Goal: Task Accomplishment & Management: Complete application form

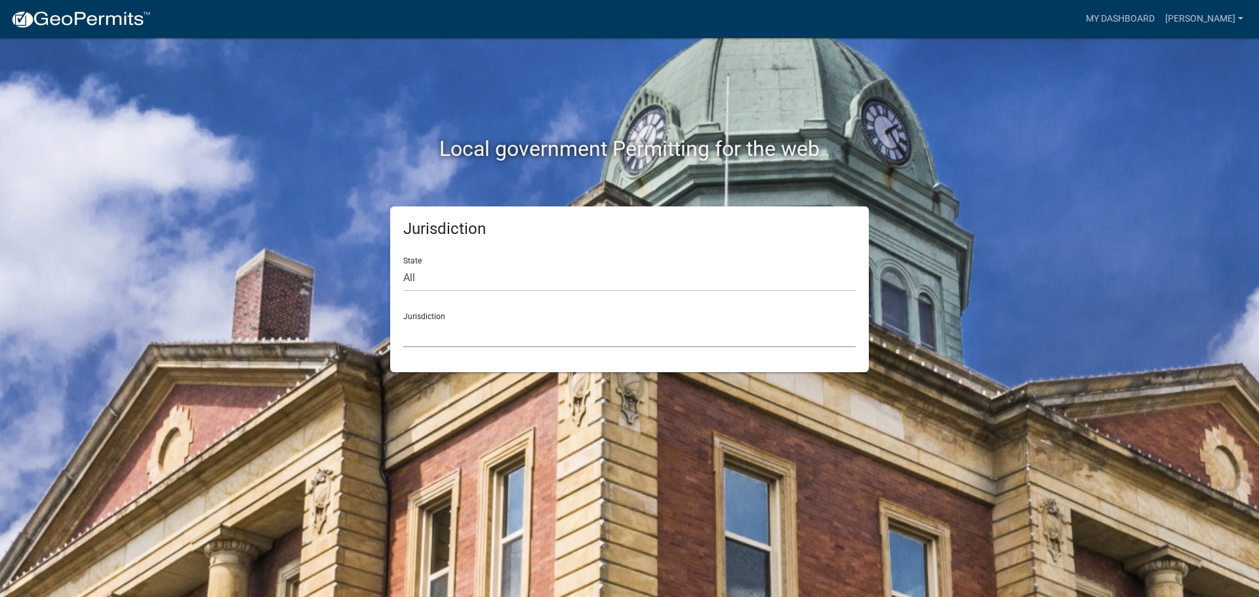
click at [610, 332] on select "[GEOGRAPHIC_DATA], [US_STATE] [GEOGRAPHIC_DATA], [US_STATE][PERSON_NAME][GEOGRA…" at bounding box center [629, 334] width 452 height 27
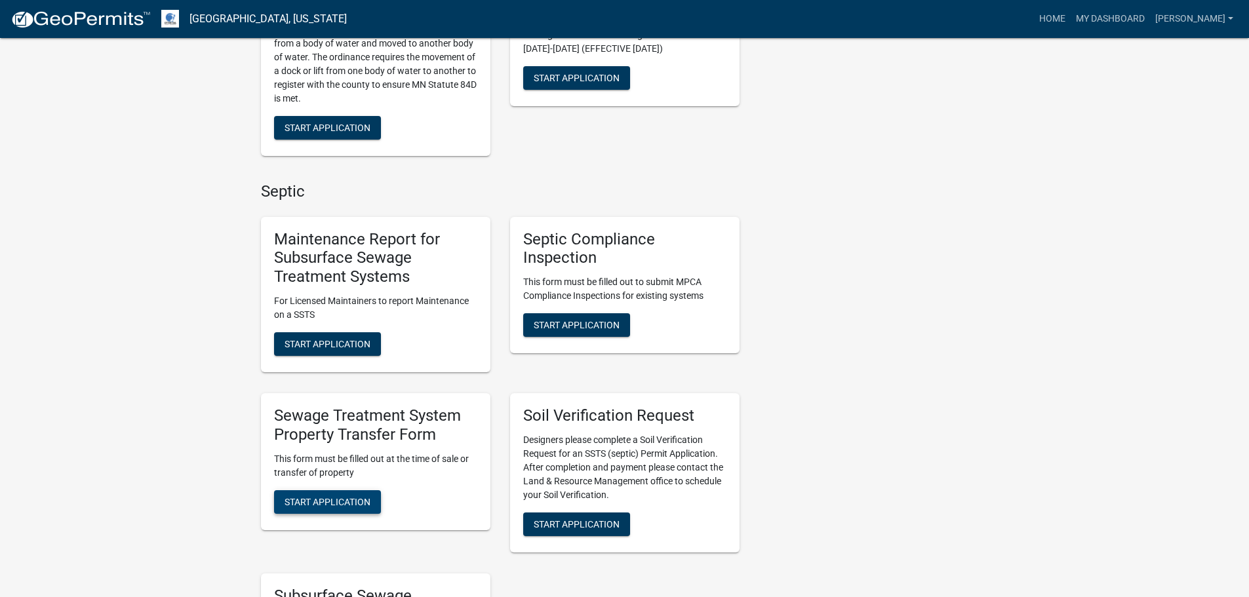
scroll to position [459, 0]
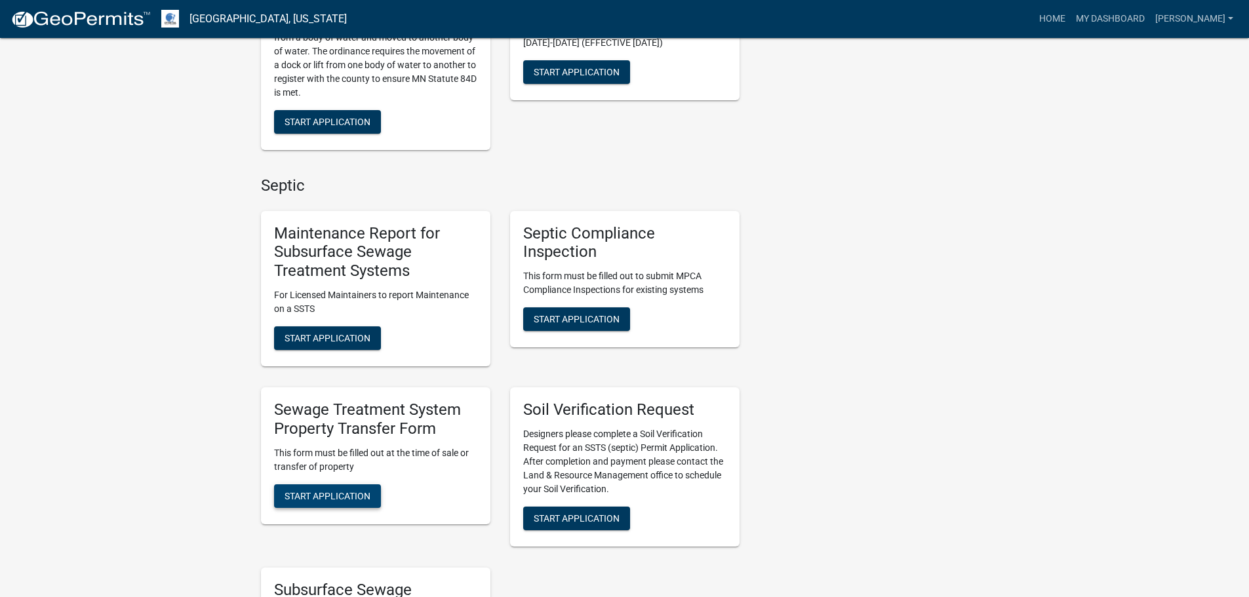
click at [340, 494] on span "Start Application" at bounding box center [327, 495] width 86 height 10
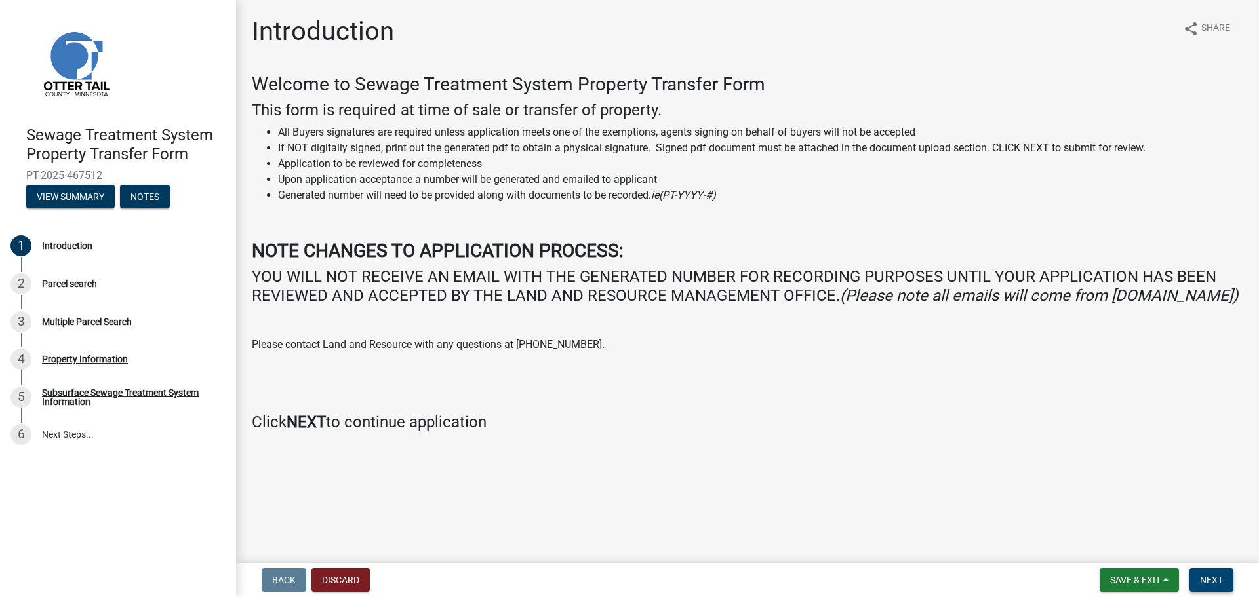
click at [1204, 579] on span "Next" at bounding box center [1211, 580] width 23 height 10
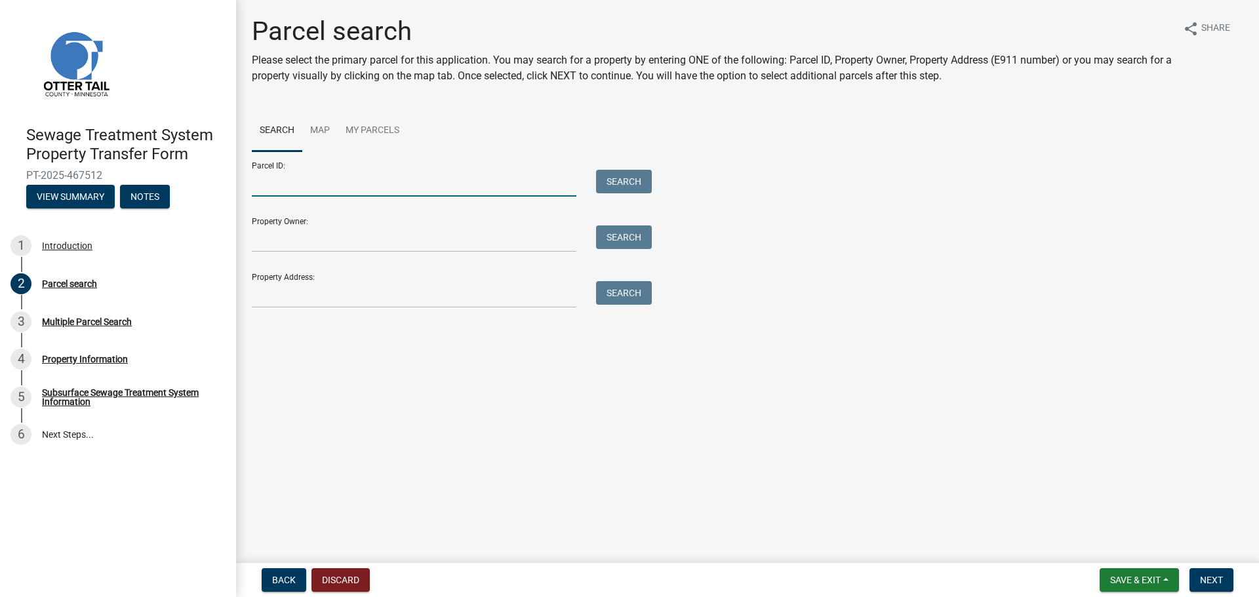
click at [351, 174] on input "Parcel ID:" at bounding box center [414, 183] width 324 height 27
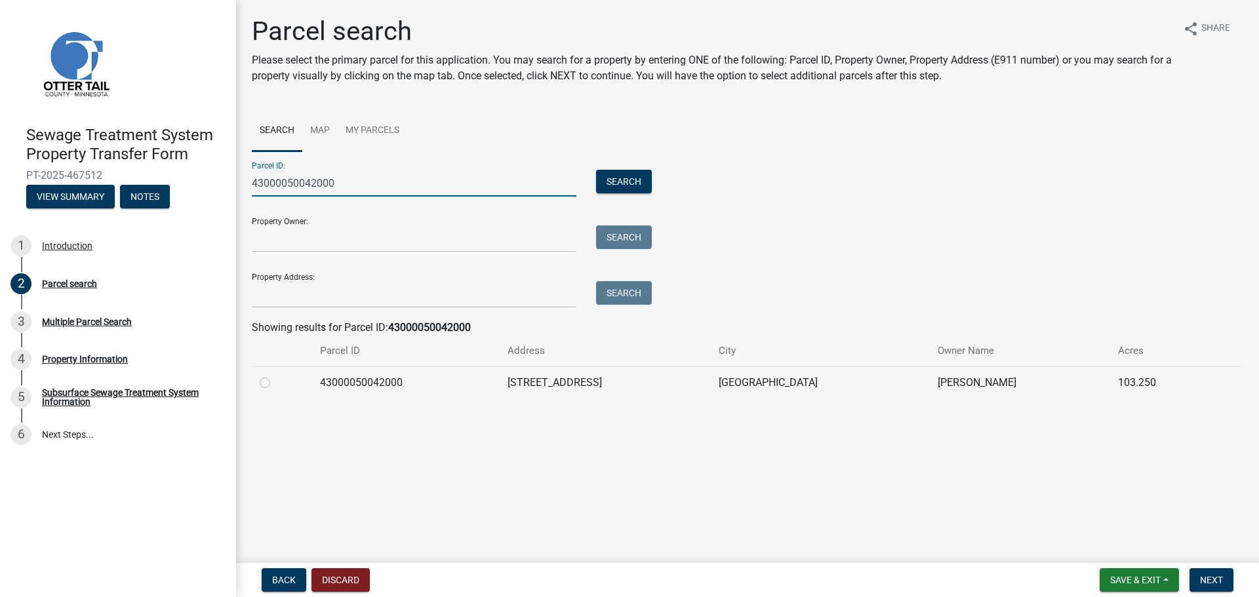
type input "43000050042000"
click at [275, 375] on label at bounding box center [275, 375] width 0 height 0
click at [275, 380] on input "radio" at bounding box center [279, 379] width 9 height 9
radio input "true"
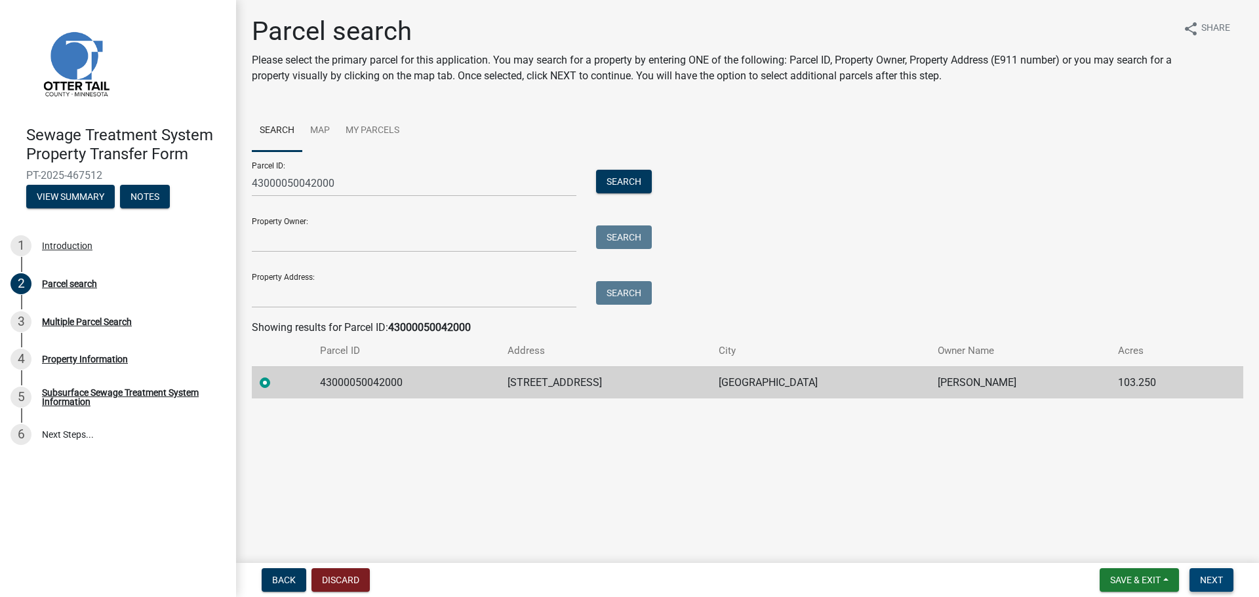
click at [1209, 579] on span "Next" at bounding box center [1211, 580] width 23 height 10
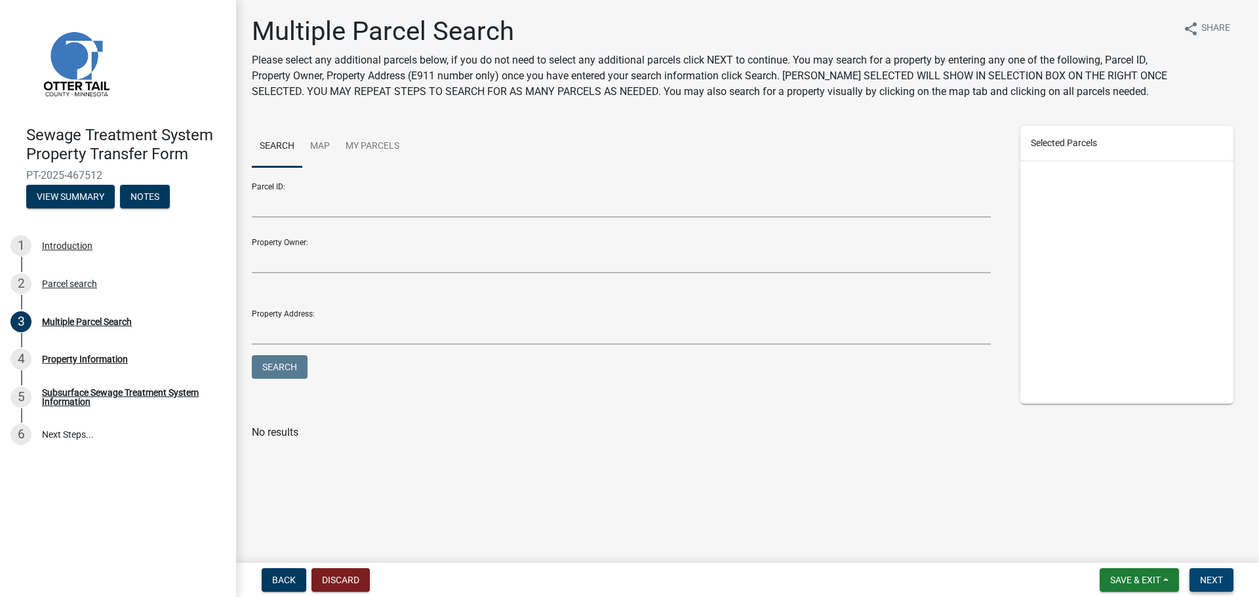
click at [1213, 581] on span "Next" at bounding box center [1211, 580] width 23 height 10
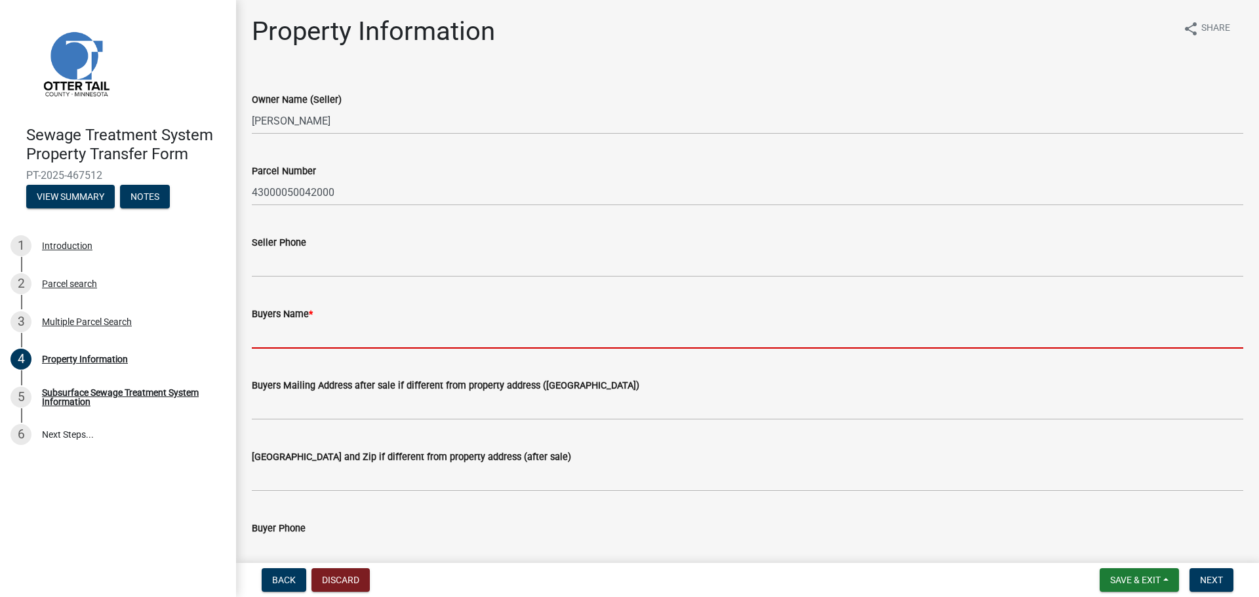
click at [315, 333] on input "Buyers Name *" at bounding box center [747, 335] width 991 height 27
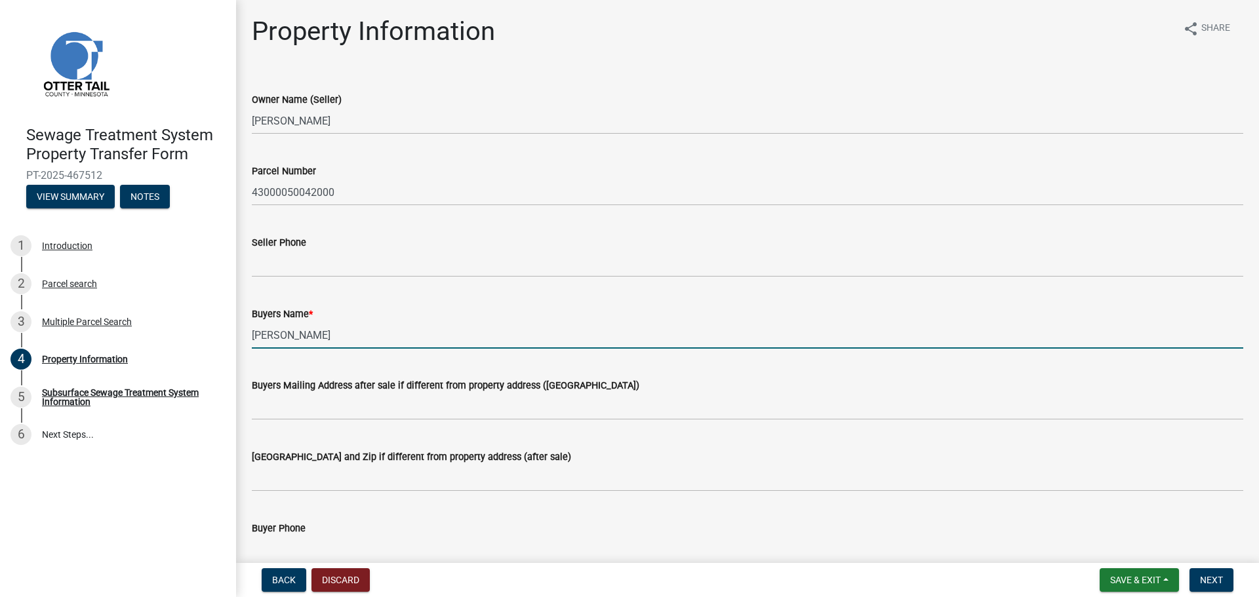
type input "[PERSON_NAME]"
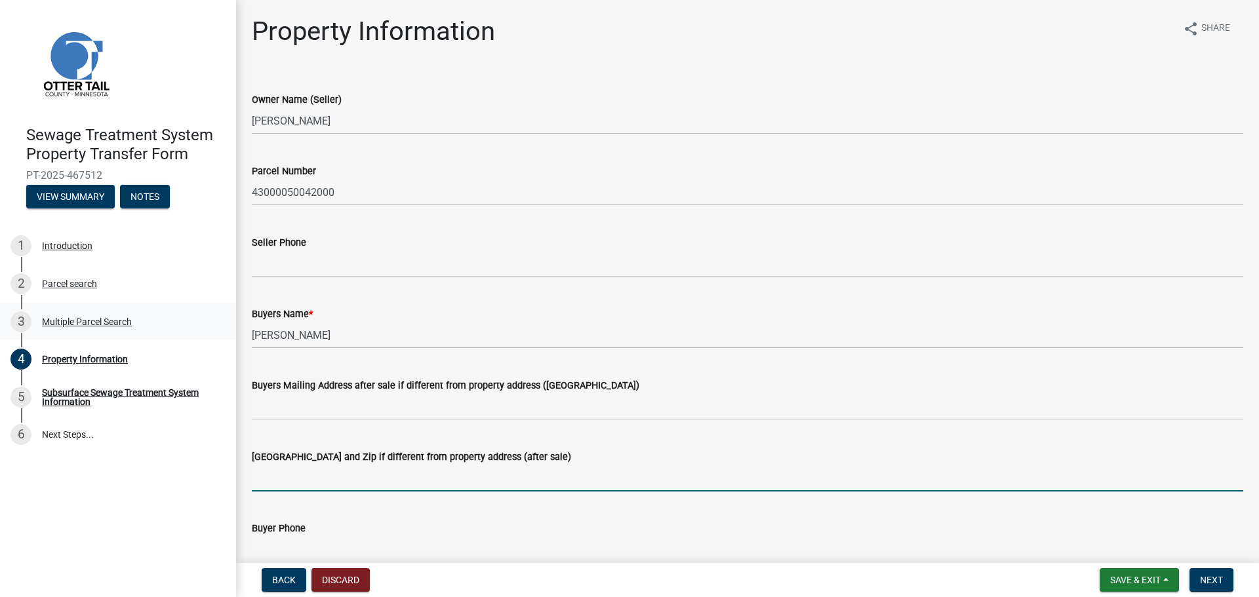
scroll to position [5, 0]
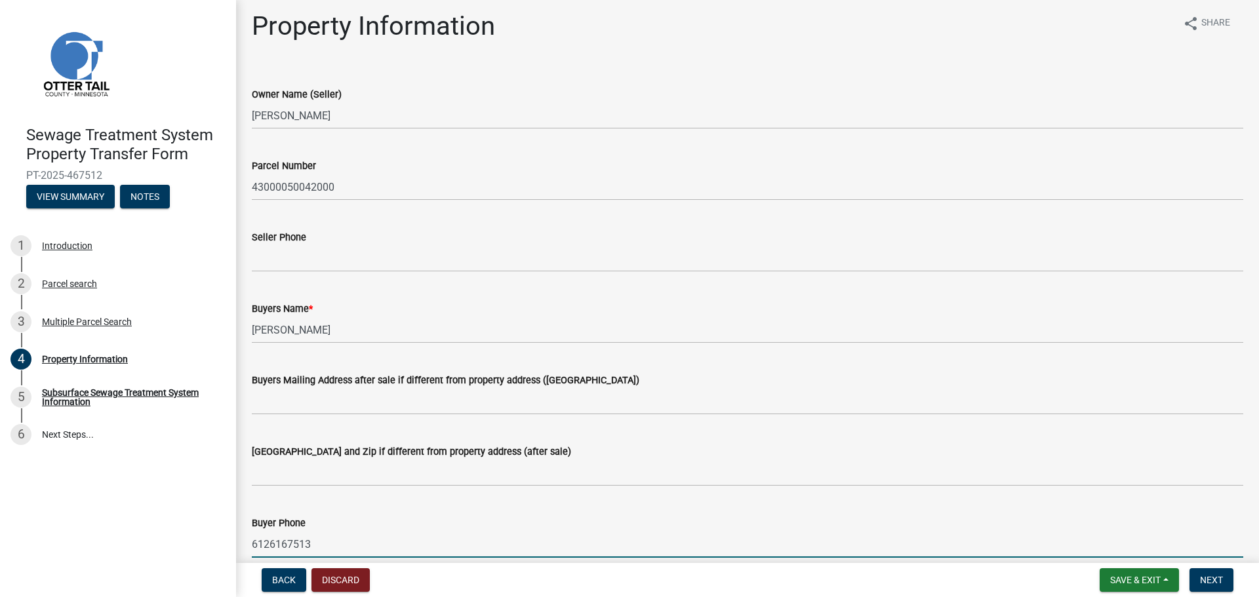
type input "6126167513"
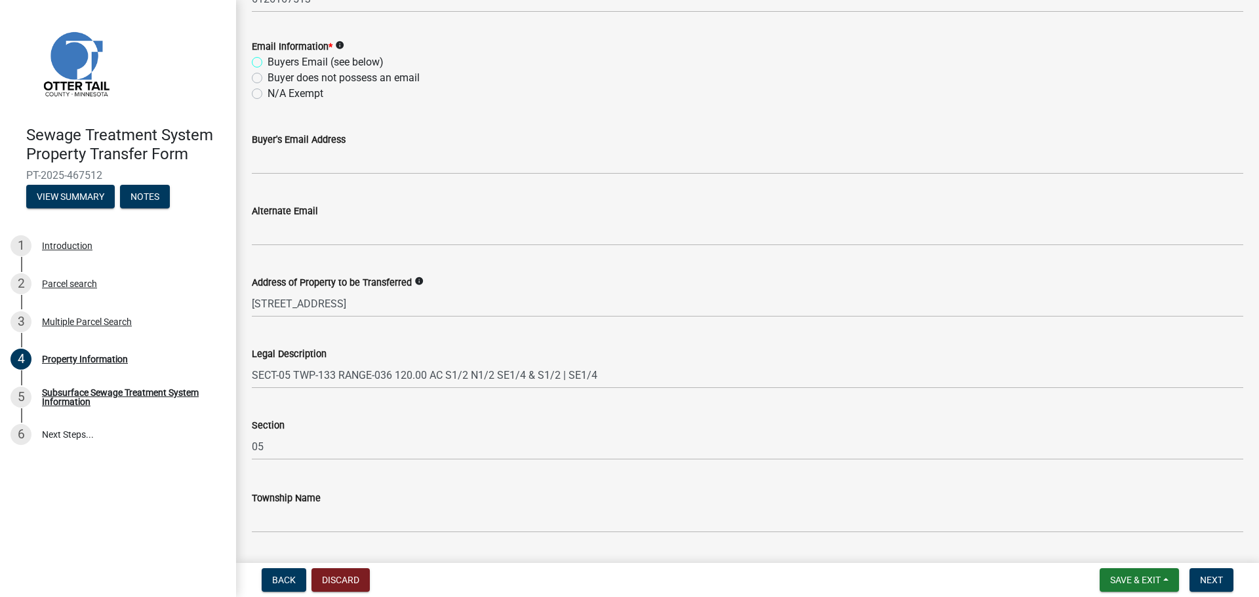
scroll to position [587, 0]
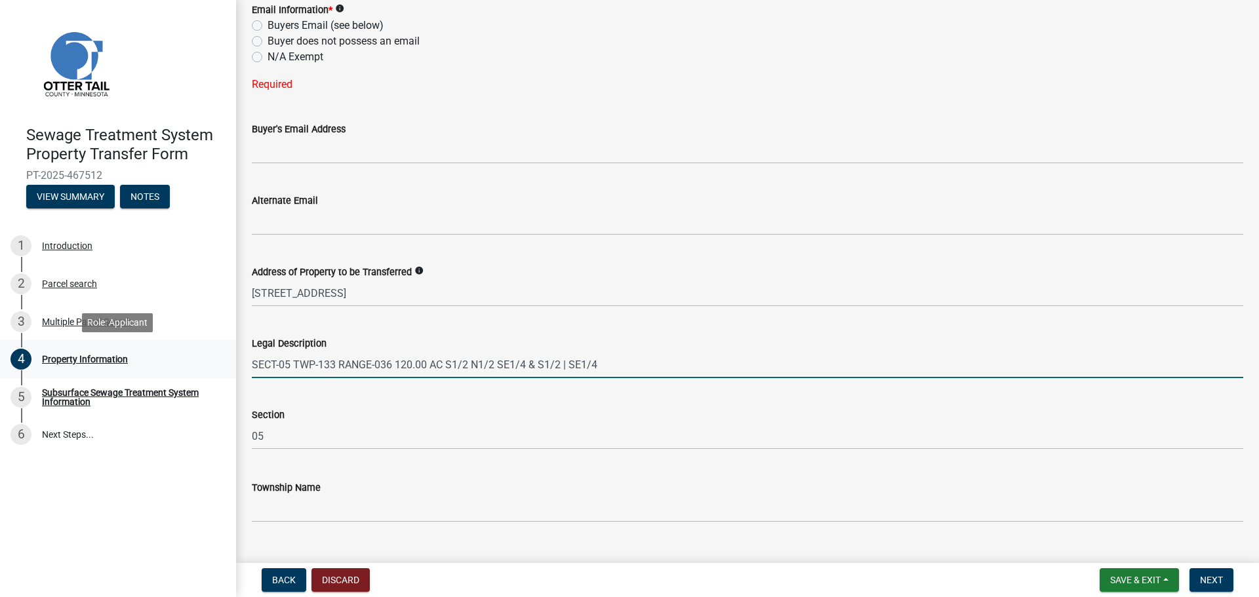
drag, startPoint x: 640, startPoint y: 360, endPoint x: 136, endPoint y: 347, distance: 504.2
click at [136, 347] on div "Sewage Treatment System Property Transfer Form PT-2025-467512 View Summary Note…" at bounding box center [629, 298] width 1259 height 597
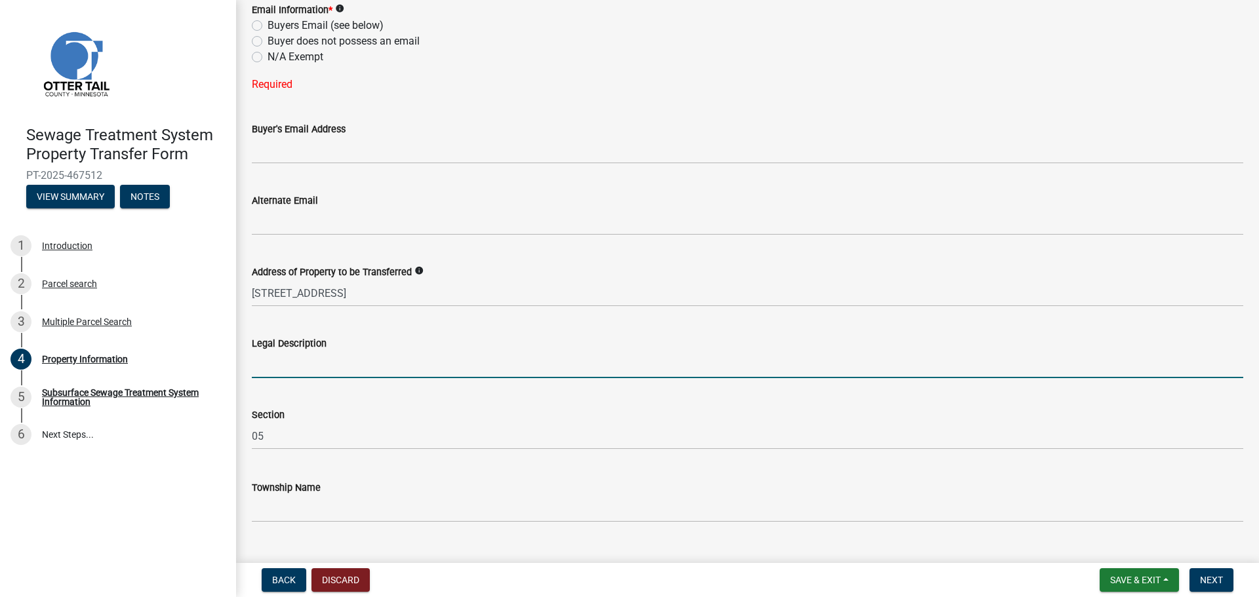
click at [372, 367] on input "Legal Description" at bounding box center [747, 364] width 991 height 27
paste input "That part of the South Half of the Southeast Quarter of Section 5, Township 133…"
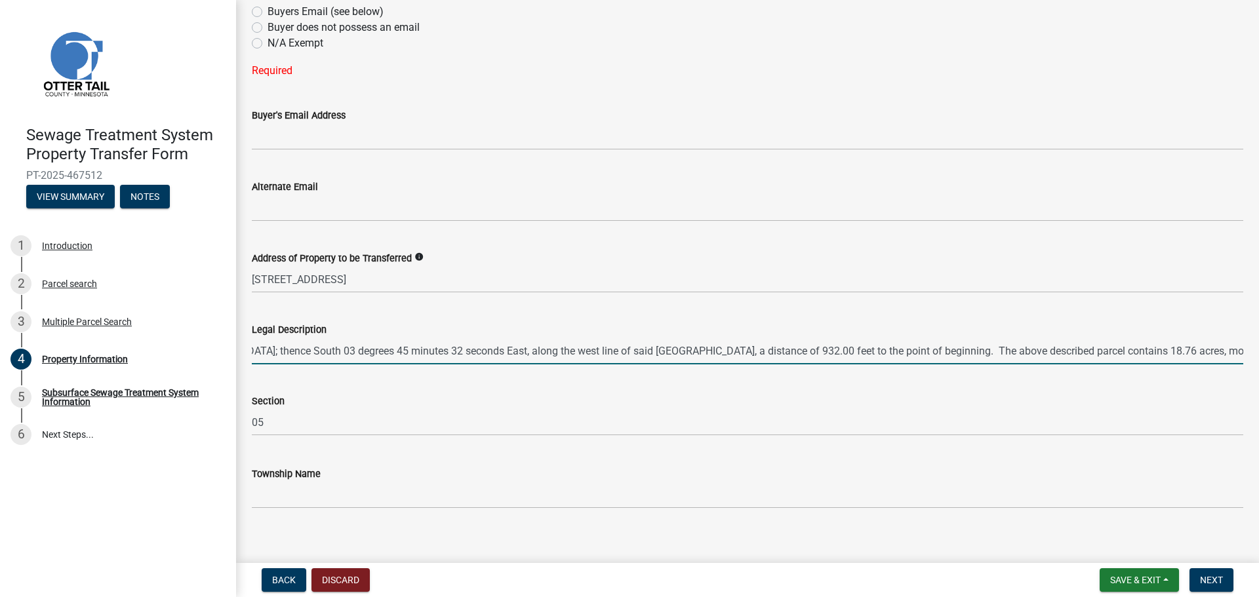
scroll to position [614, 0]
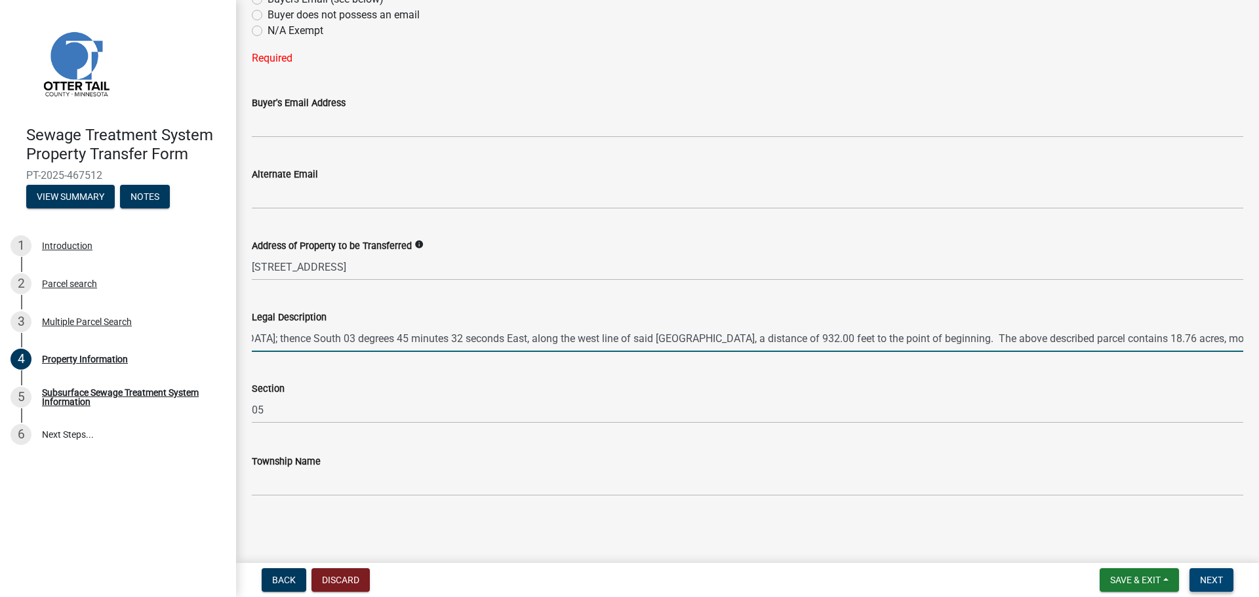
type input "That part of the South Half of the Southeast Quarter of Section 5, Township 133…"
click at [1216, 576] on span "Next" at bounding box center [1211, 580] width 23 height 10
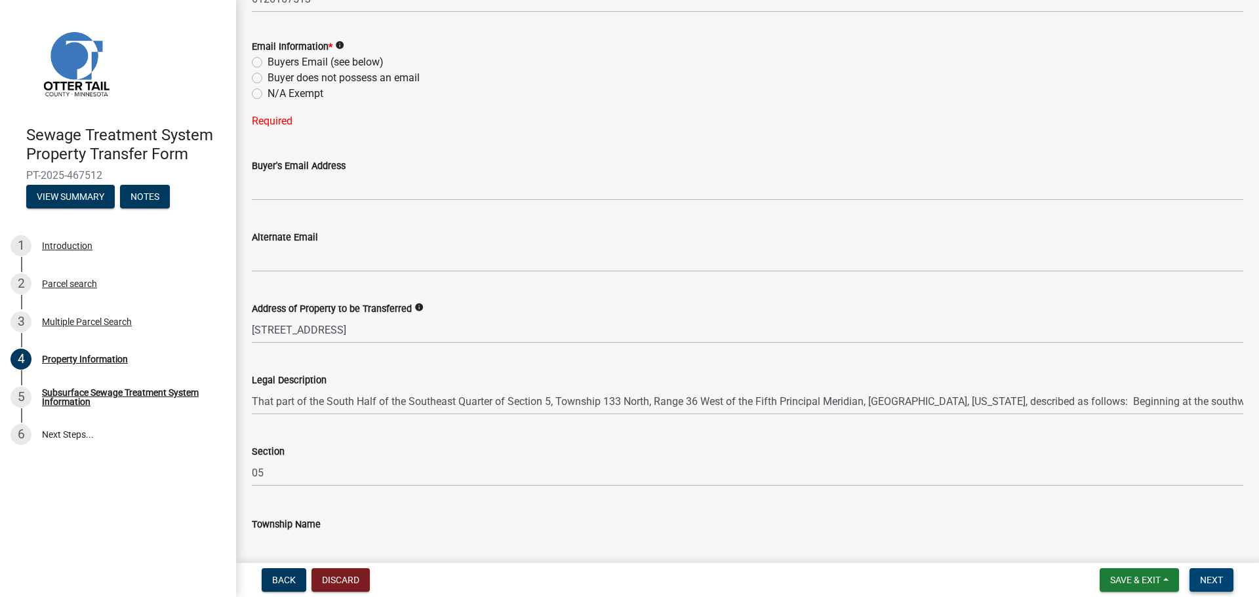
scroll to position [482, 0]
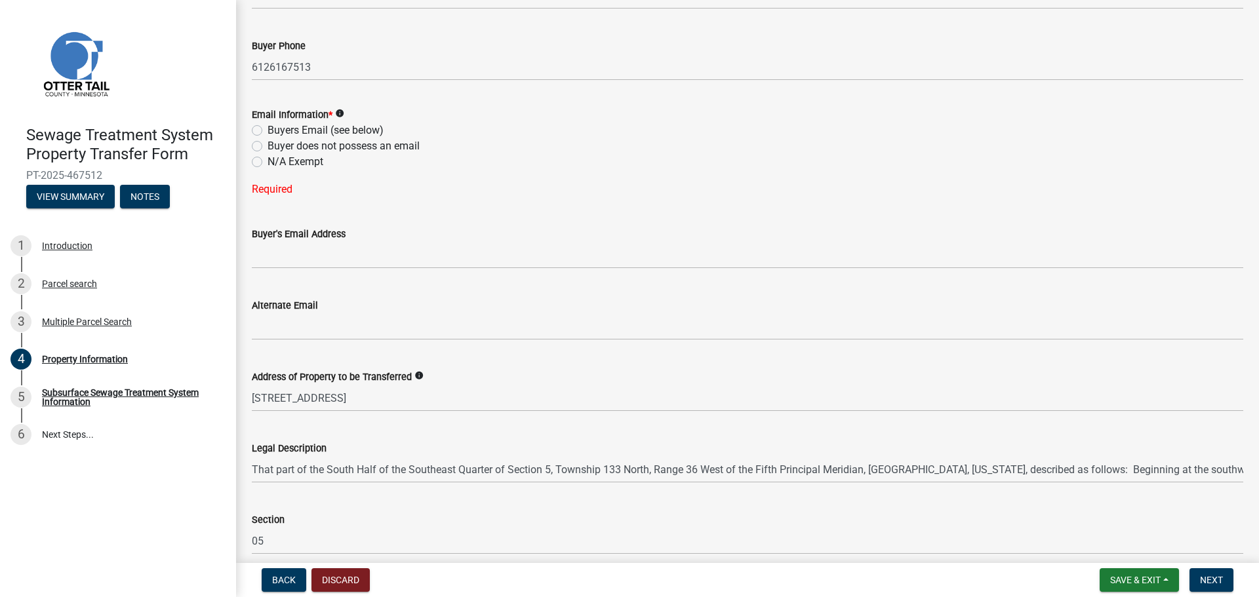
click at [332, 144] on label "Buyer does not possess an email" at bounding box center [343, 146] width 152 height 16
click at [276, 144] on input "Buyer does not possess an email" at bounding box center [271, 142] width 9 height 9
radio input "true"
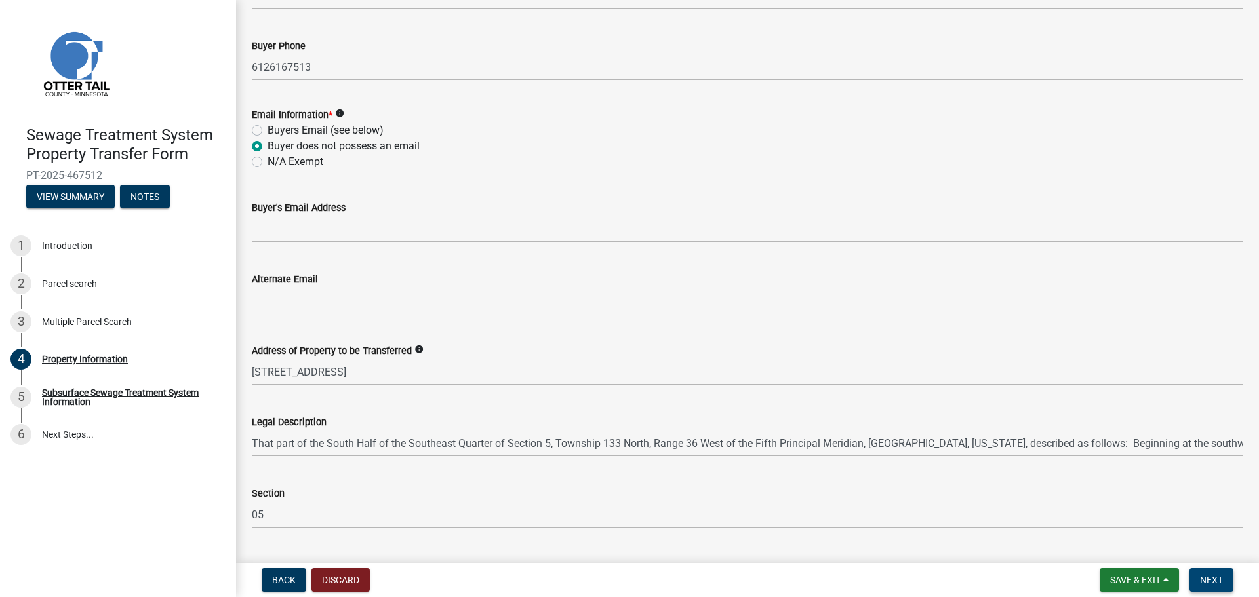
click at [1225, 576] on button "Next" at bounding box center [1211, 580] width 44 height 24
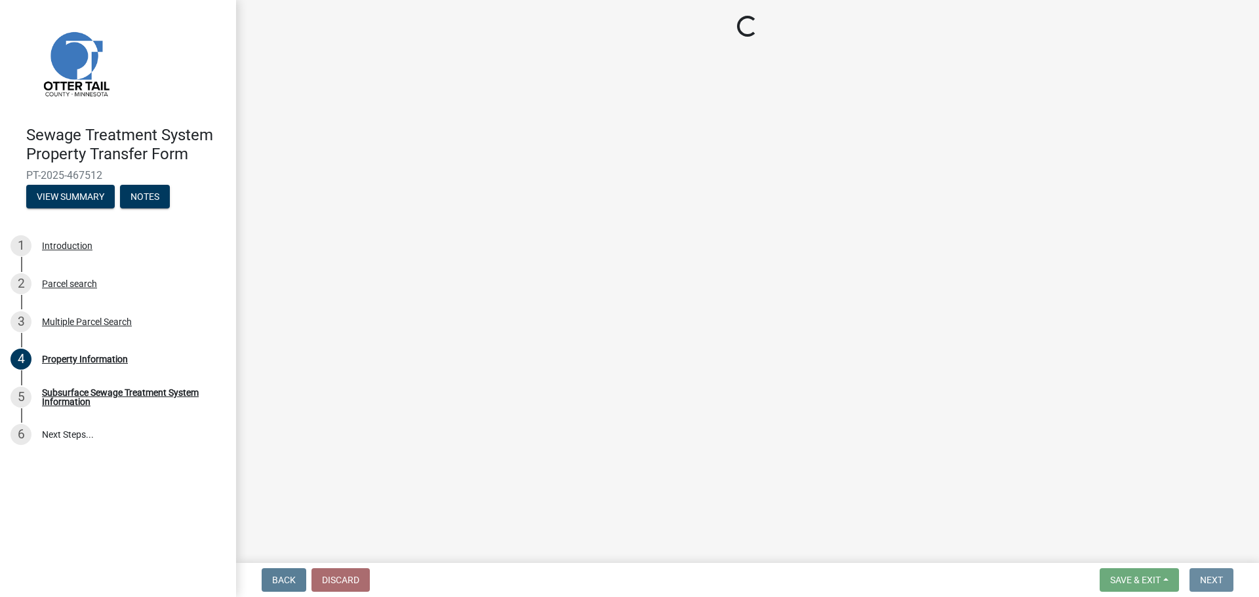
scroll to position [0, 0]
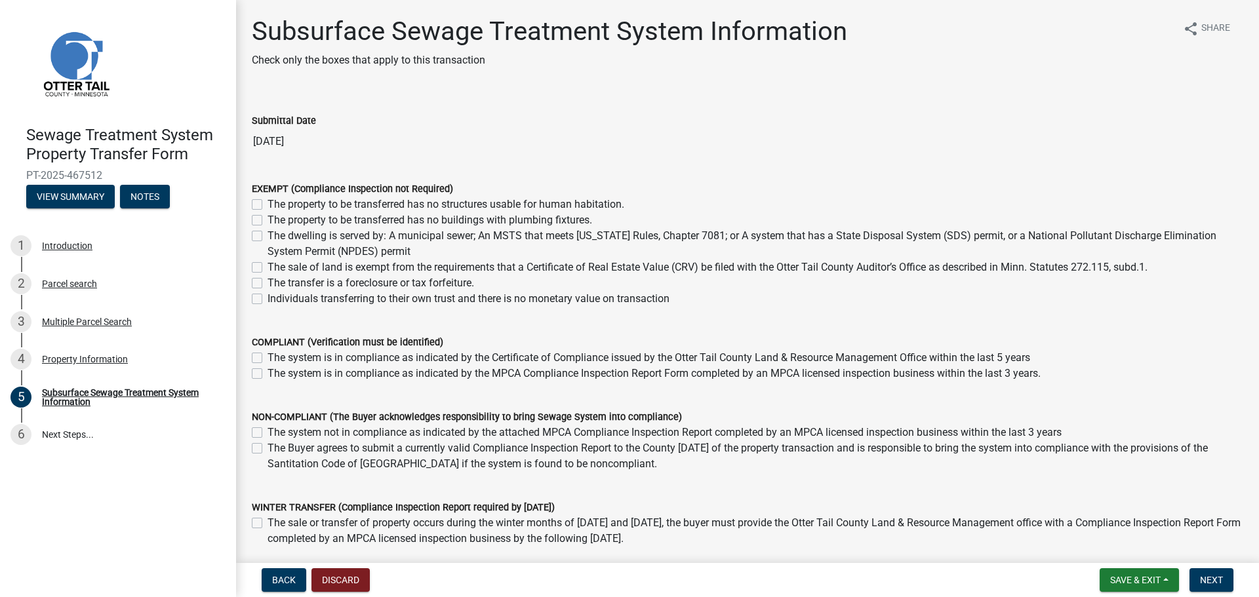
click at [274, 430] on label "The system not in compliance as indicated by the attached MPCA Compliance Inspe…" at bounding box center [664, 433] width 794 height 16
click at [274, 430] on input "The system not in compliance as indicated by the attached MPCA Compliance Inspe…" at bounding box center [271, 429] width 9 height 9
checkbox input "true"
checkbox input "false"
click at [1219, 580] on span "Next" at bounding box center [1211, 580] width 23 height 10
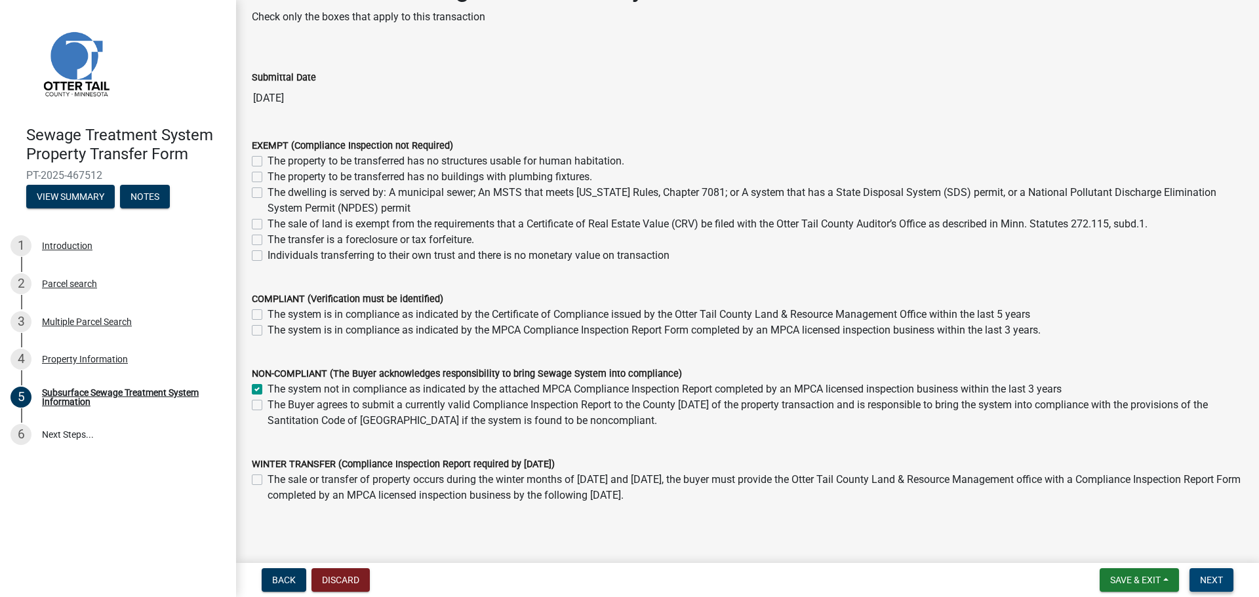
scroll to position [94, 0]
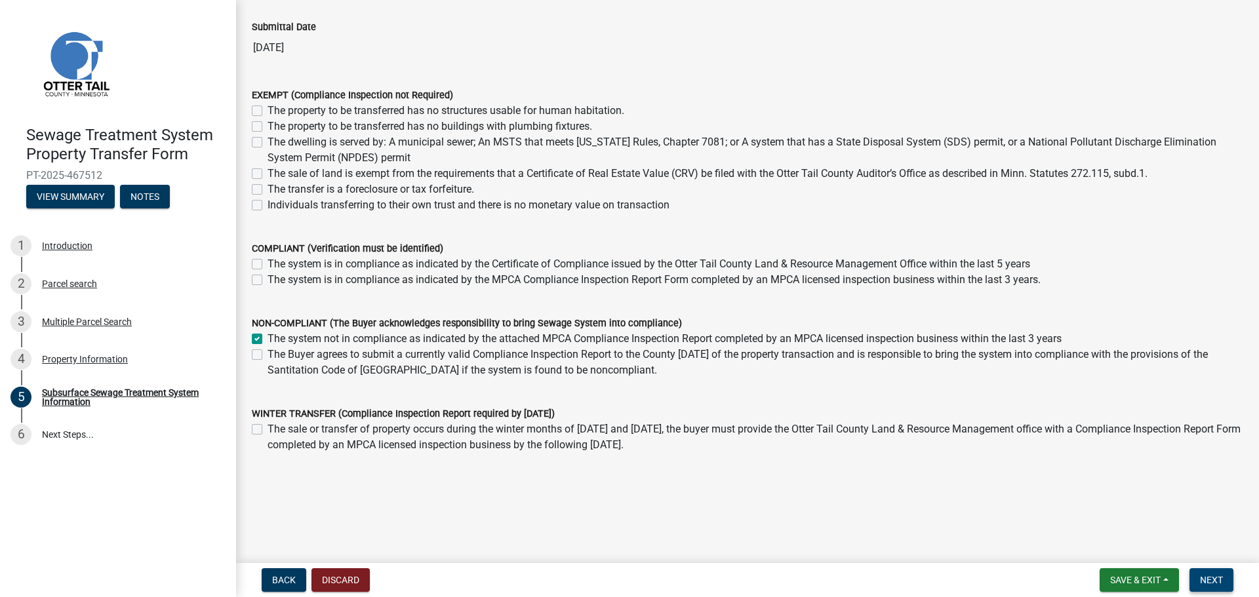
click at [1209, 573] on button "Next" at bounding box center [1211, 580] width 44 height 24
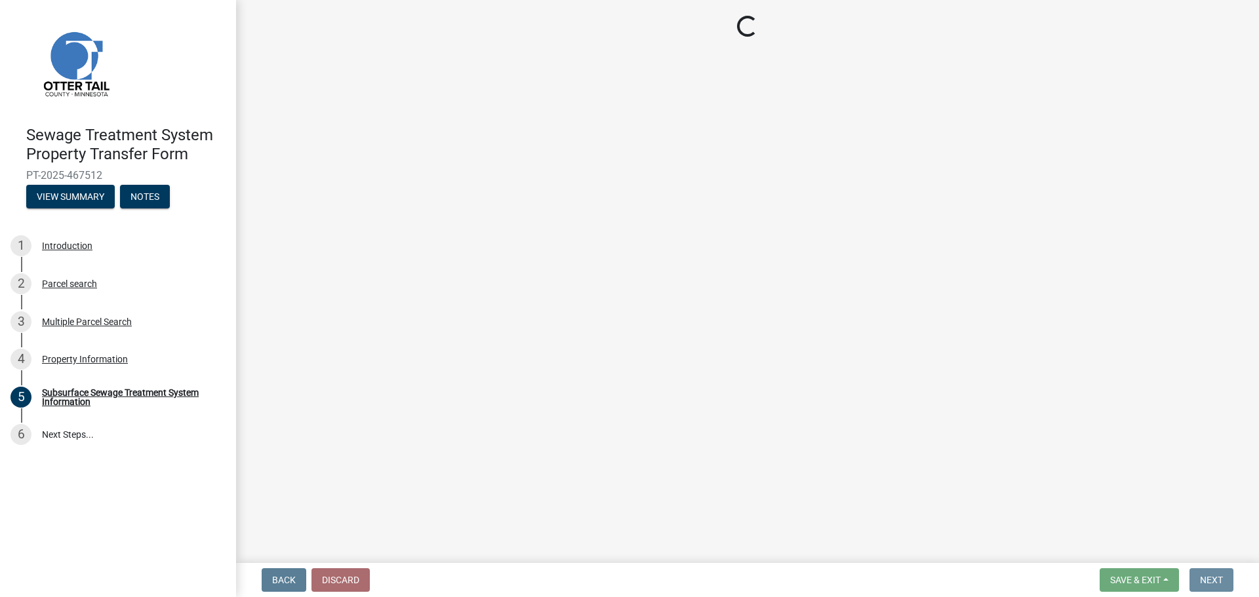
scroll to position [0, 0]
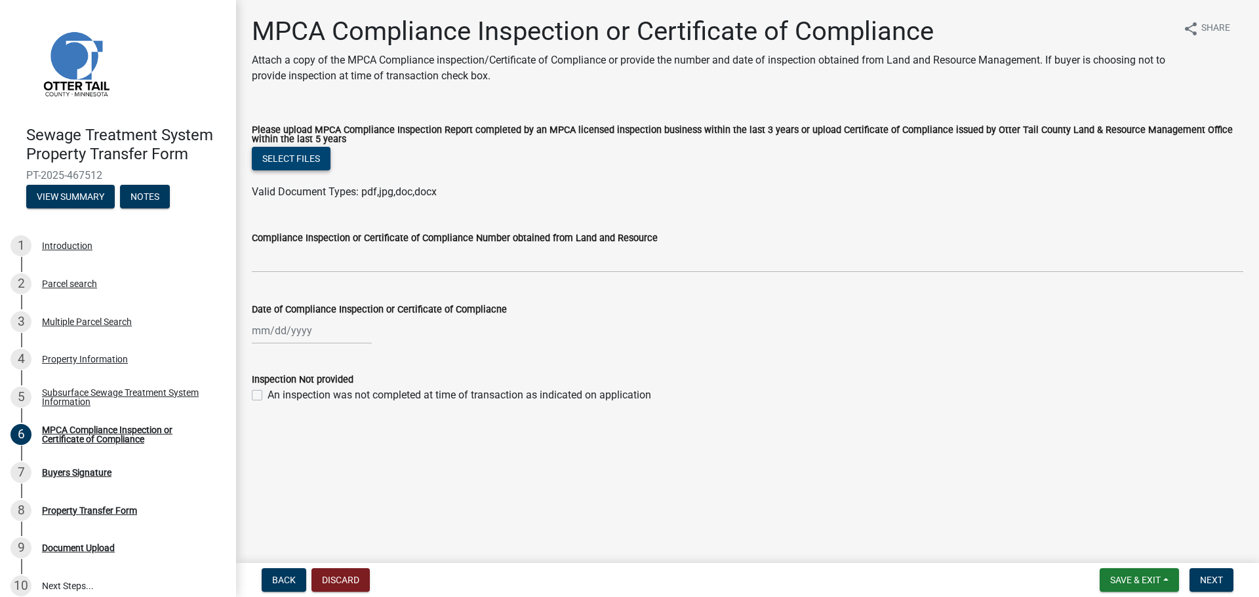
click at [278, 168] on button "Select files" at bounding box center [291, 159] width 79 height 24
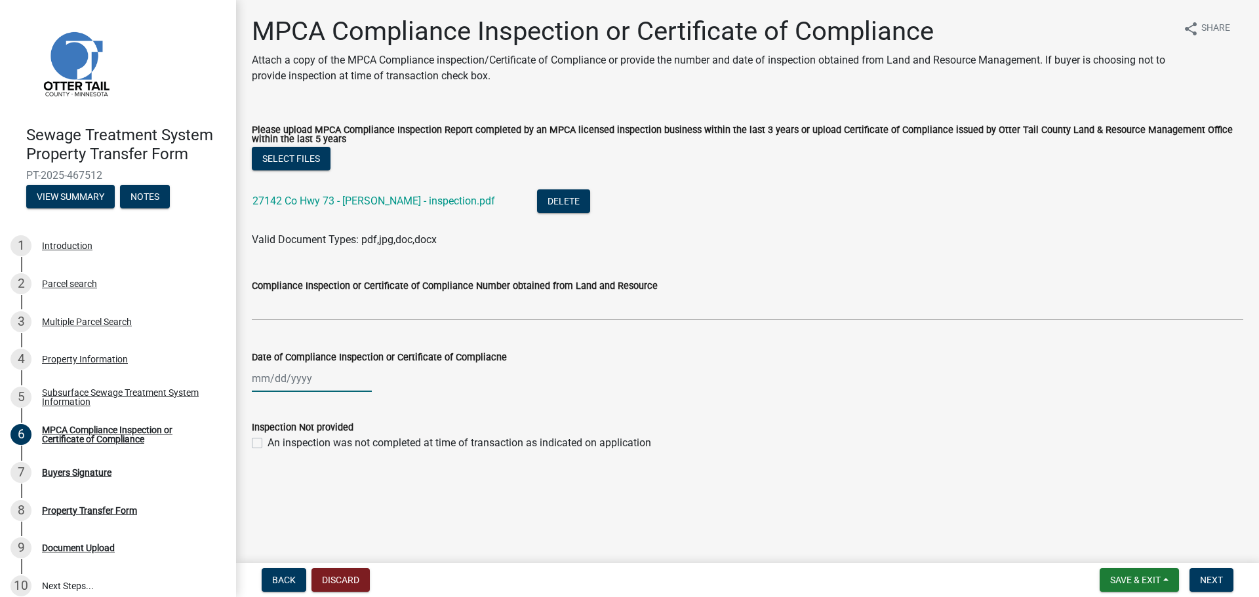
click at [283, 376] on div at bounding box center [312, 378] width 120 height 27
select select "8"
select select "2025"
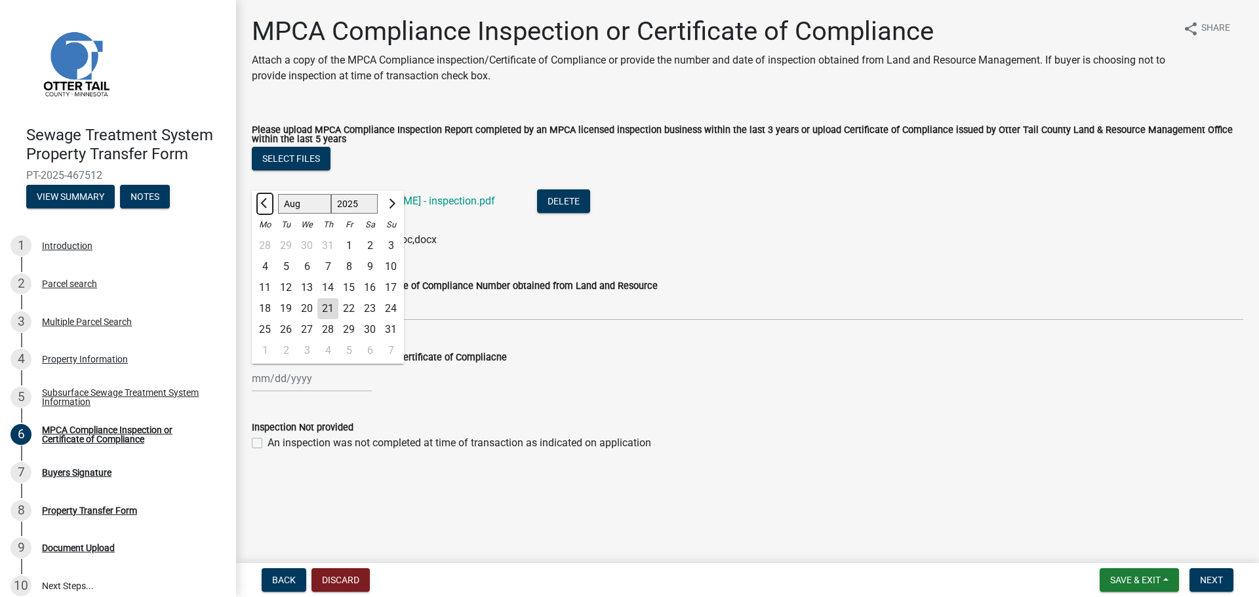
click at [267, 208] on button "Previous month" at bounding box center [265, 203] width 16 height 21
select select "7"
click at [288, 325] on div "29" at bounding box center [285, 329] width 21 height 21
type input "[DATE]"
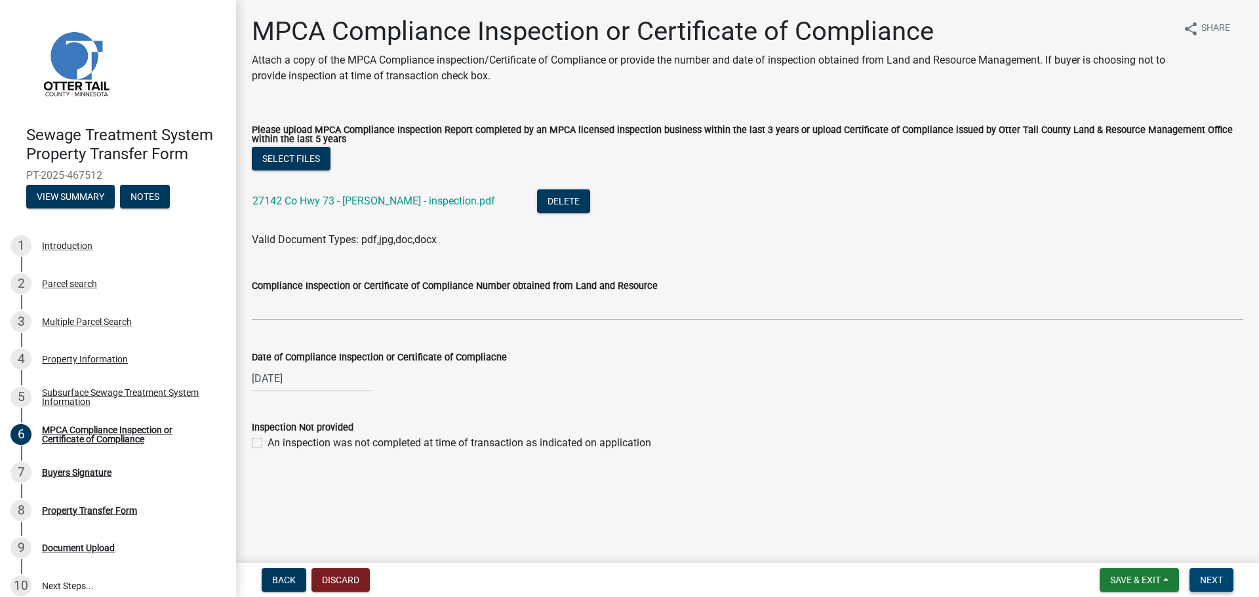
click at [1211, 579] on span "Next" at bounding box center [1211, 580] width 23 height 10
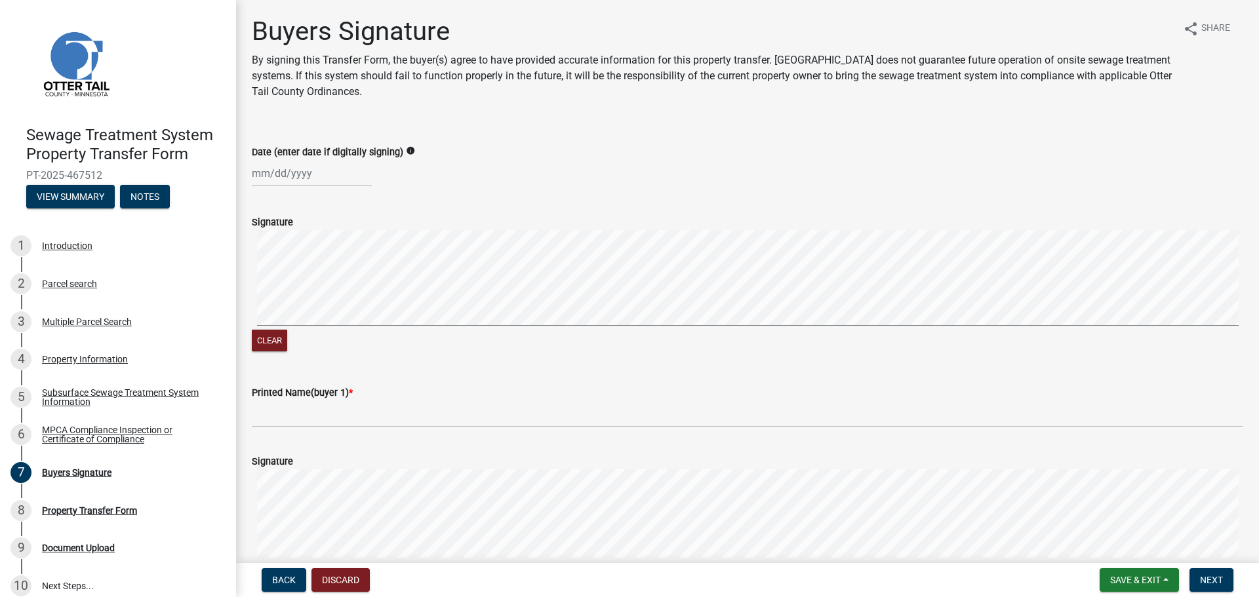
click at [319, 179] on div at bounding box center [312, 173] width 120 height 27
select select "8"
select select "2025"
click at [330, 305] on div "21" at bounding box center [327, 306] width 21 height 21
type input "[DATE]"
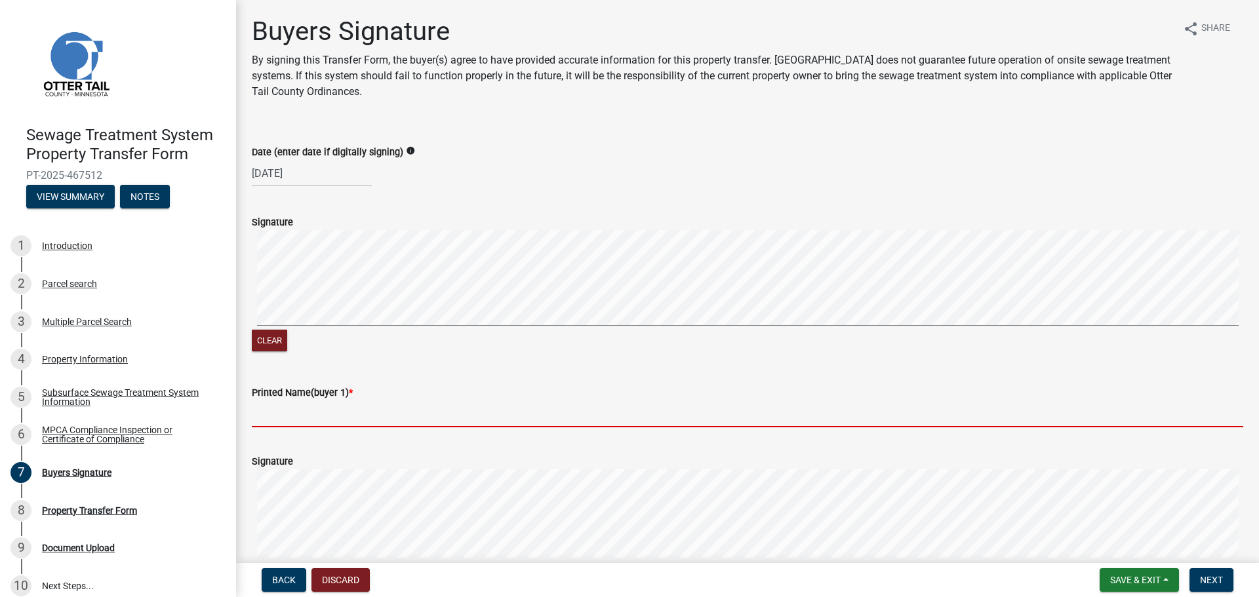
click at [330, 409] on input "Printed Name(buyer 1) *" at bounding box center [747, 414] width 991 height 27
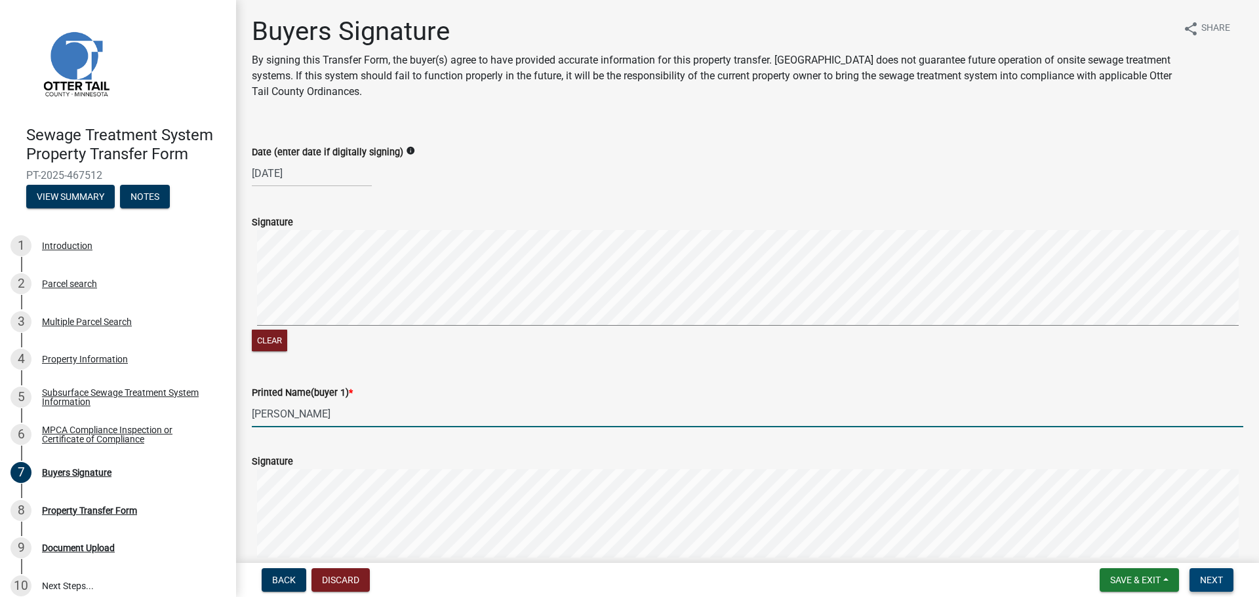
type input "[PERSON_NAME]"
click at [1213, 580] on span "Next" at bounding box center [1211, 580] width 23 height 10
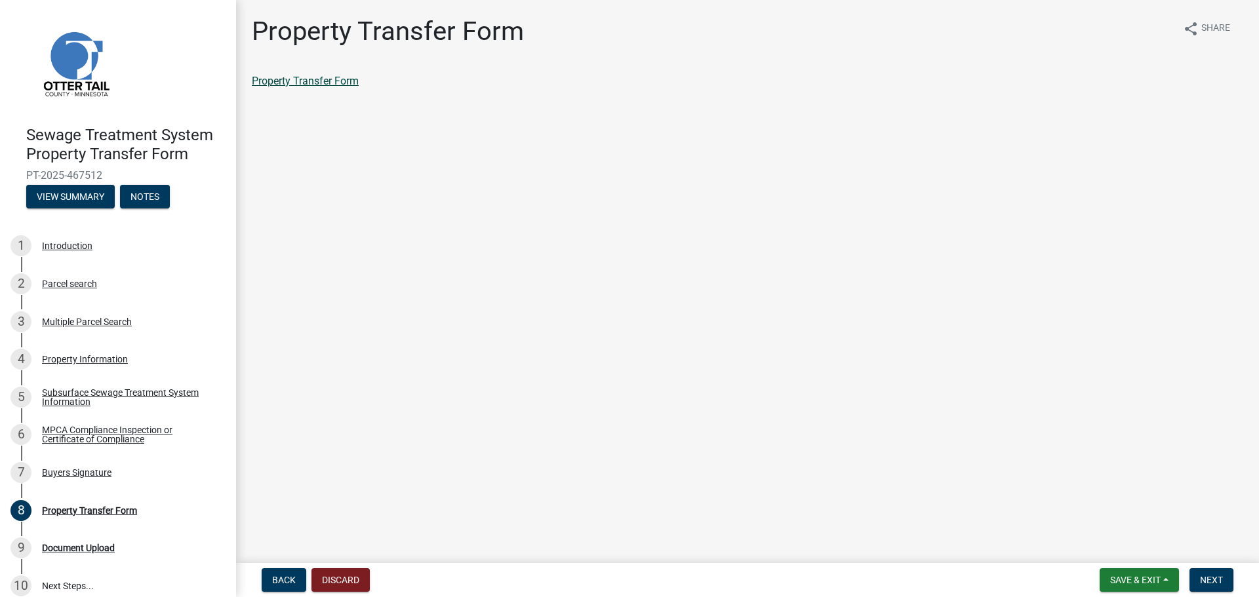
click at [321, 78] on link "Property Transfer Form" at bounding box center [305, 81] width 107 height 12
